Goal: Task Accomplishment & Management: Complete application form

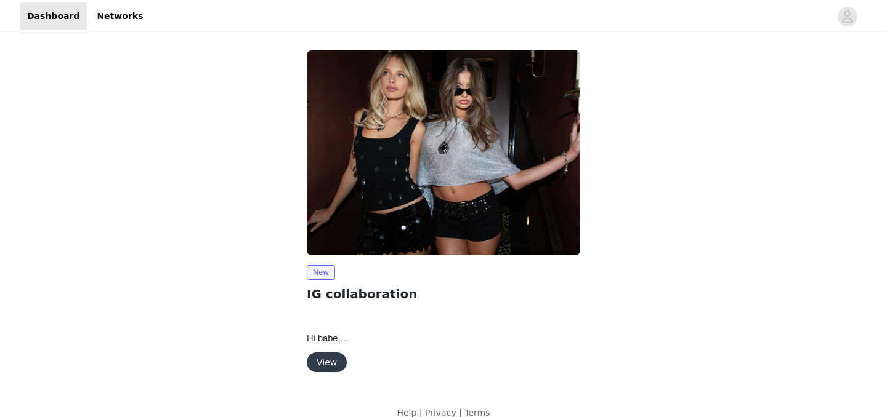
scroll to position [17, 0]
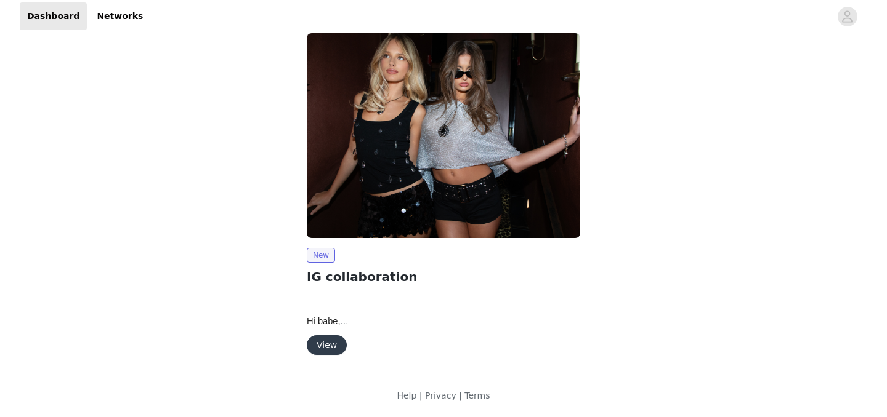
click at [324, 344] on button "View" at bounding box center [327, 346] width 40 height 20
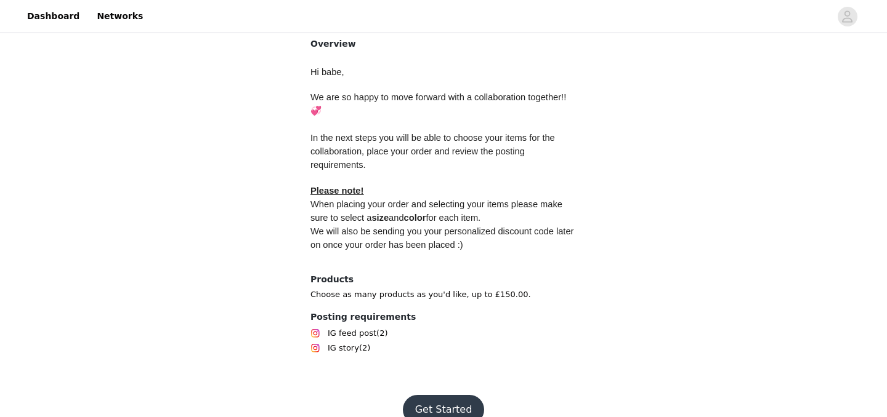
scroll to position [296, 0]
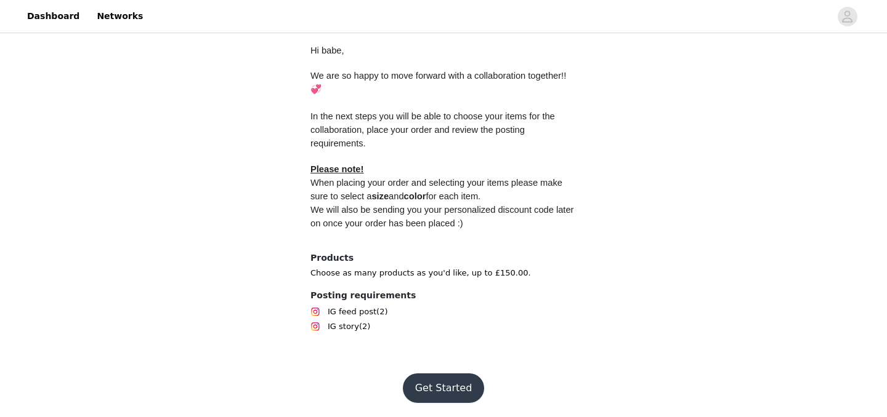
click at [450, 390] on button "Get Started" at bounding box center [444, 389] width 82 height 30
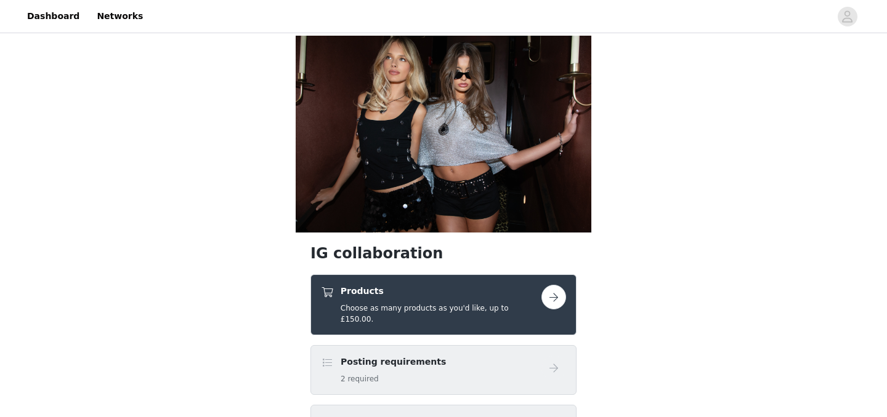
click at [557, 304] on button "button" at bounding box center [553, 297] width 25 height 25
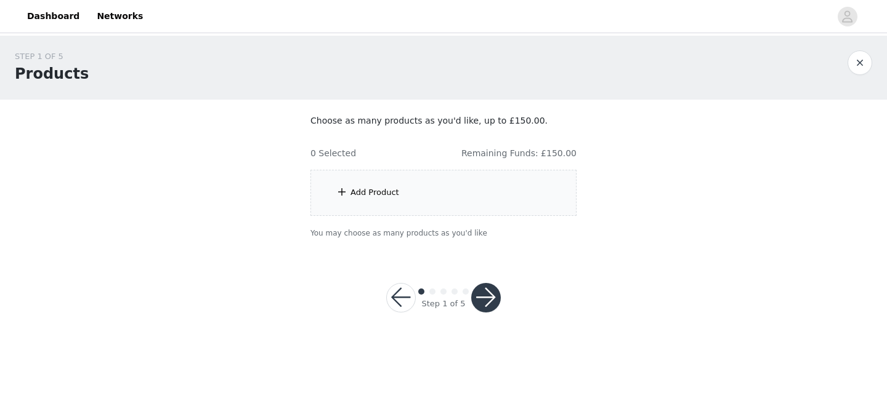
click at [495, 295] on button "button" at bounding box center [486, 298] width 30 height 30
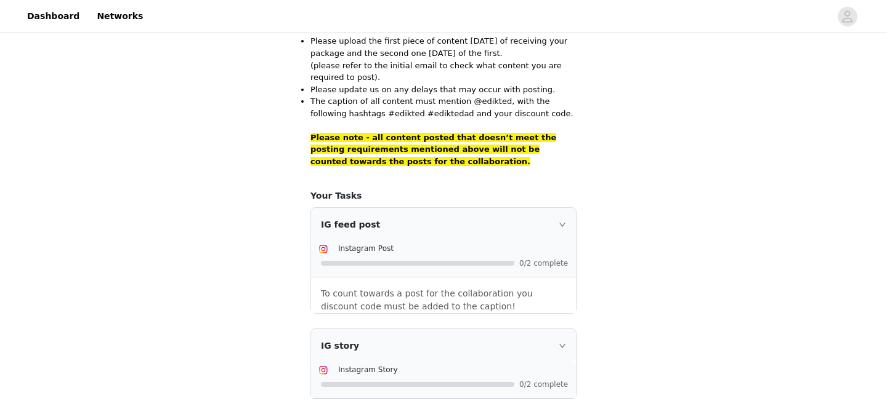
scroll to position [950, 0]
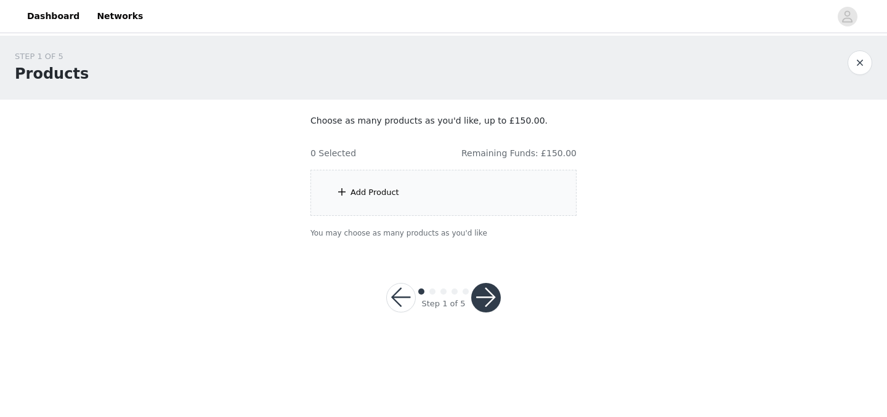
click at [372, 193] on div "Add Product" at bounding box center [374, 193] width 49 height 12
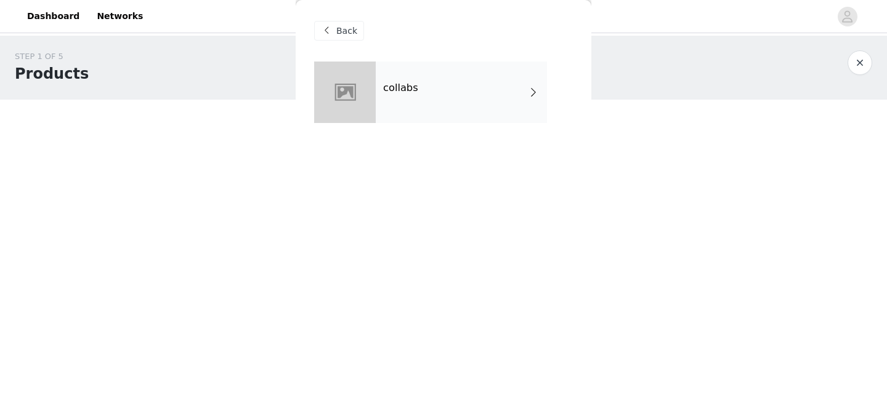
click at [513, 94] on div "collabs" at bounding box center [461, 93] width 171 height 62
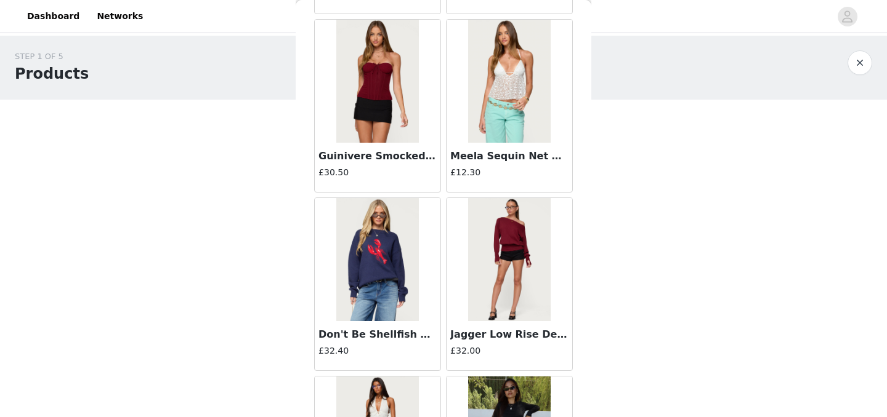
scroll to position [1467, 0]
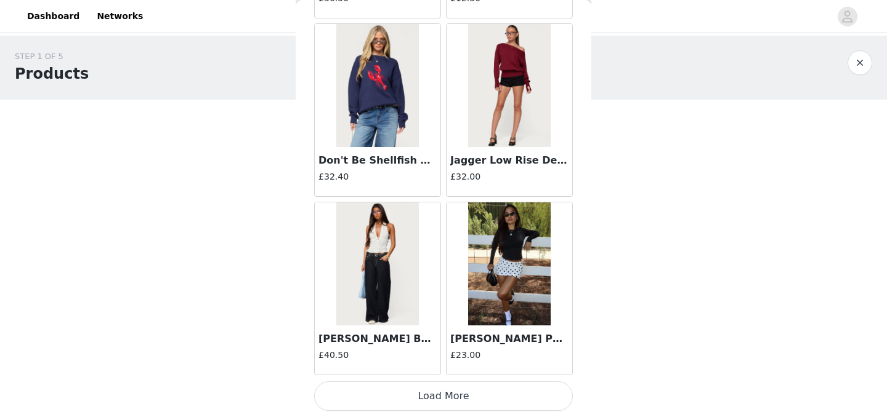
click at [455, 397] on button "Load More" at bounding box center [443, 397] width 259 height 30
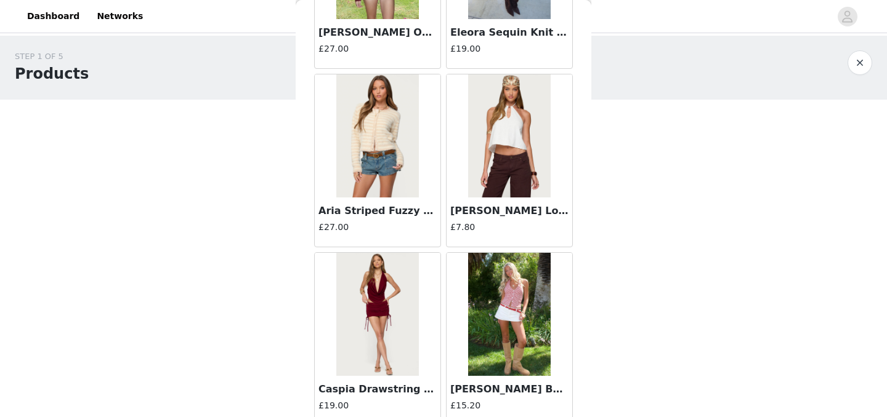
scroll to position [3252, 0]
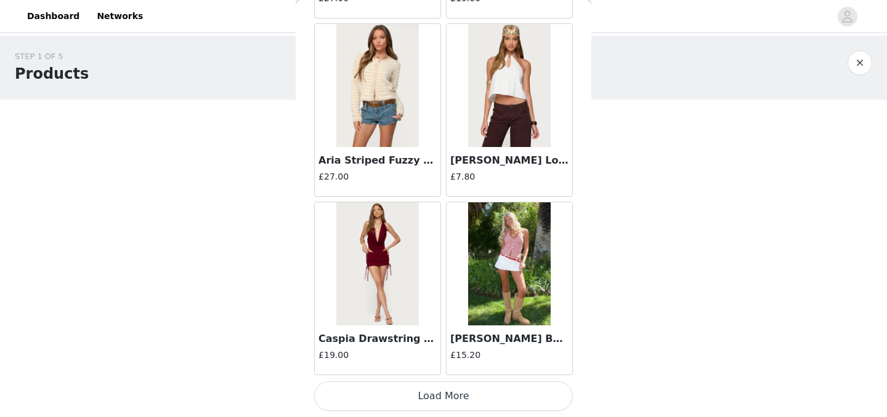
click at [413, 394] on button "Load More" at bounding box center [443, 397] width 259 height 30
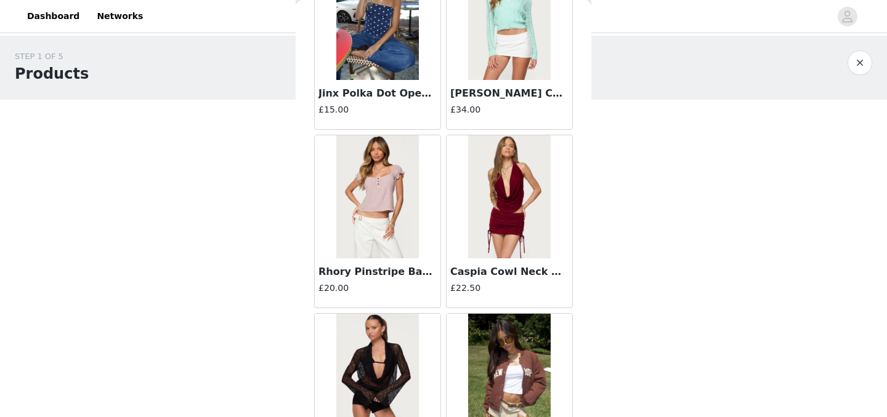
scroll to position [5038, 0]
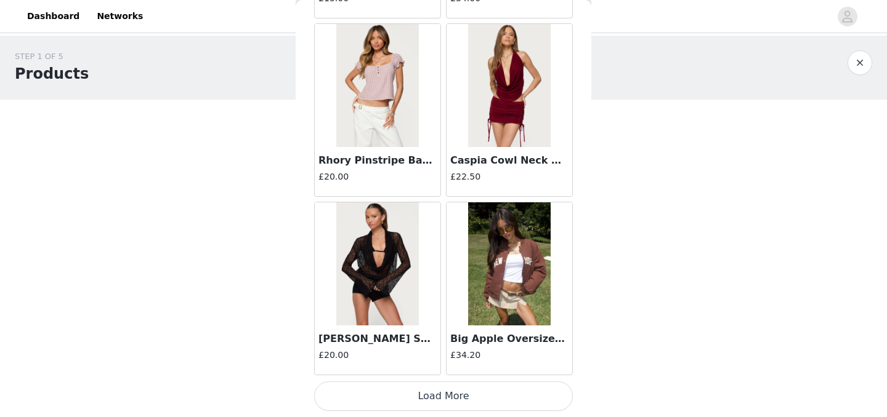
click at [480, 387] on button "Load More" at bounding box center [443, 397] width 259 height 30
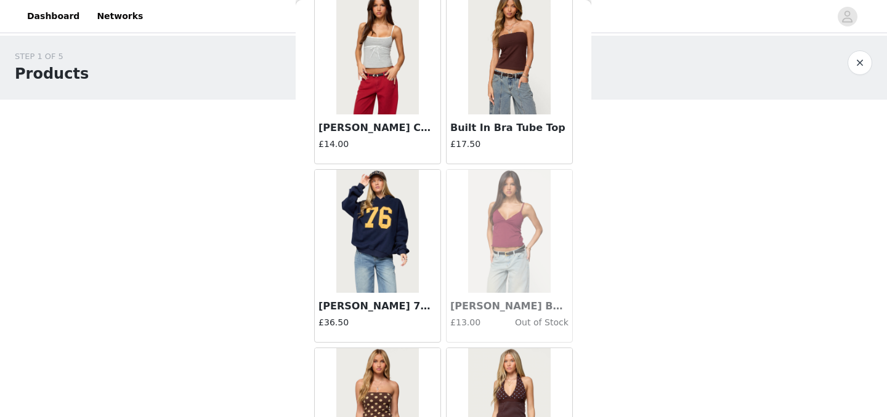
scroll to position [6824, 0]
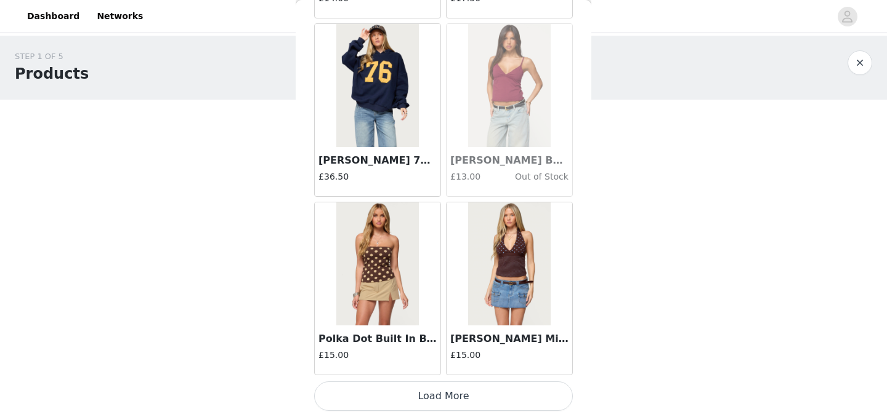
click at [468, 400] on button "Load More" at bounding box center [443, 397] width 259 height 30
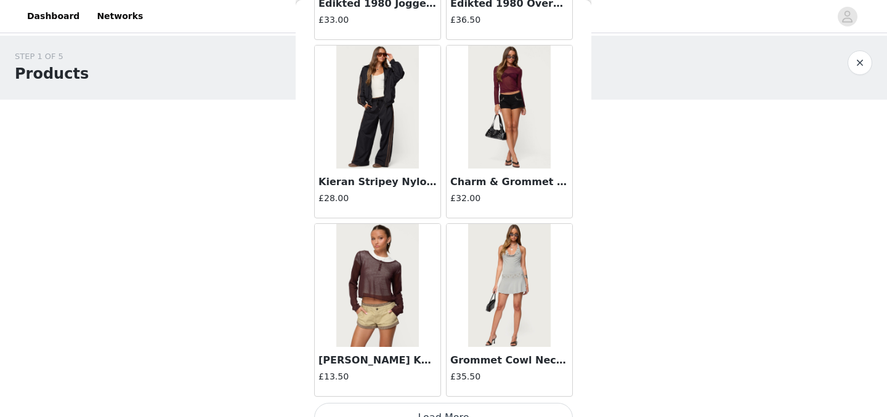
scroll to position [8610, 0]
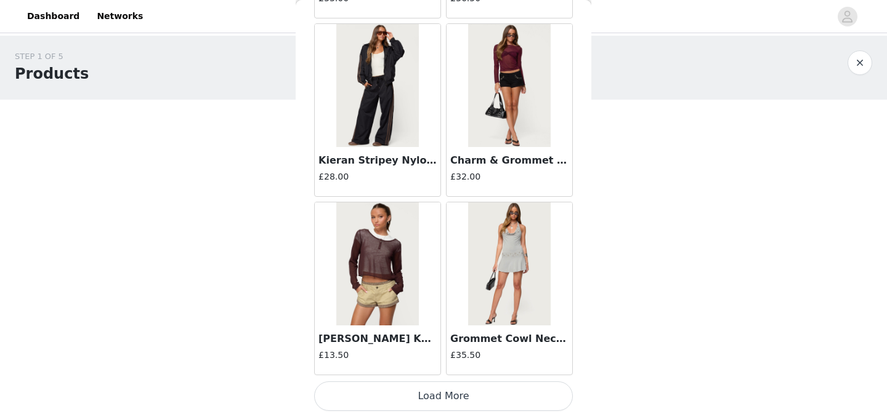
click at [446, 392] on button "Load More" at bounding box center [443, 397] width 259 height 30
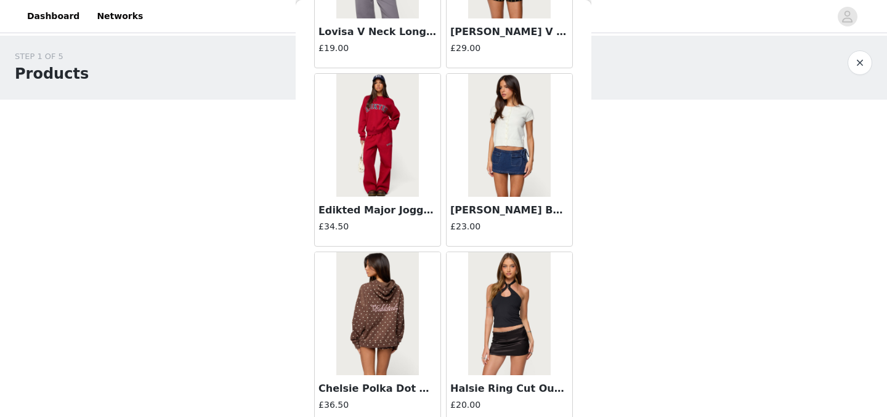
scroll to position [9637, 0]
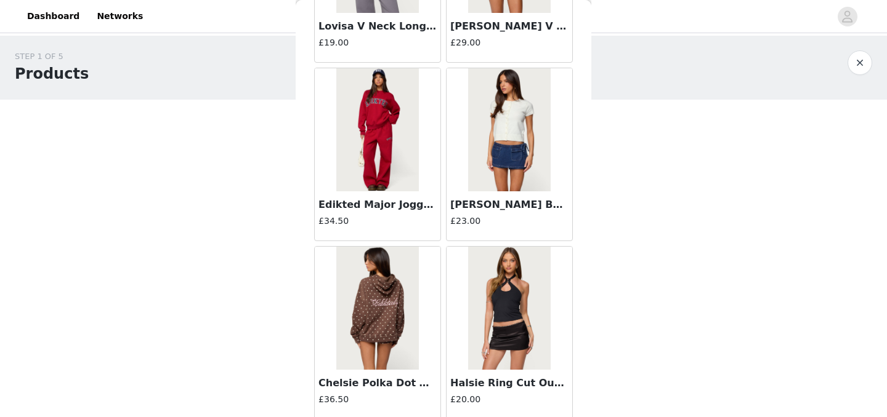
drag, startPoint x: 377, startPoint y: 159, endPoint x: 367, endPoint y: 2, distance: 157.9
click at [0, 0] on div "Dashboard Networks STEP 1 OF 5 Products Choose as many products as you'd like, …" at bounding box center [443, 171] width 887 height 342
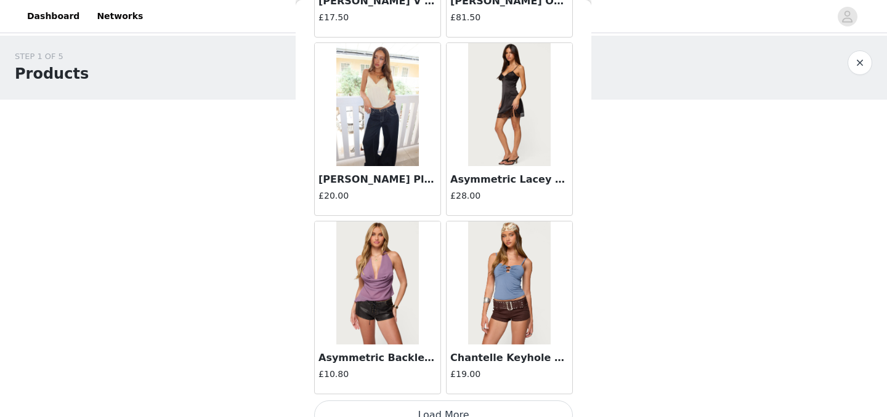
scroll to position [10395, 0]
